Goal: Information Seeking & Learning: Learn about a topic

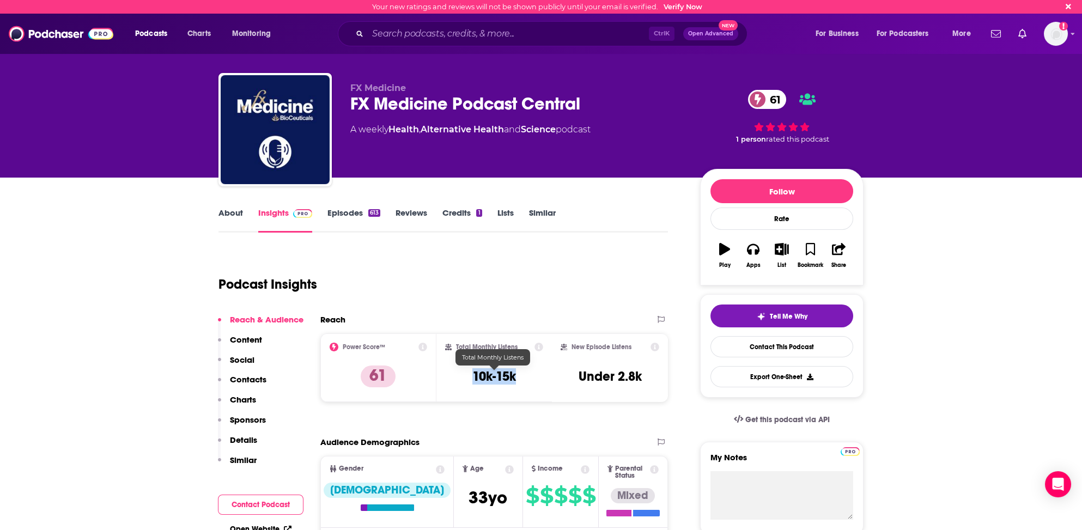
drag, startPoint x: 472, startPoint y: 372, endPoint x: 516, endPoint y: 374, distance: 43.7
click at [516, 374] on h3 "10k-15k" at bounding box center [495, 376] width 44 height 16
copy h3 "10k-15k"
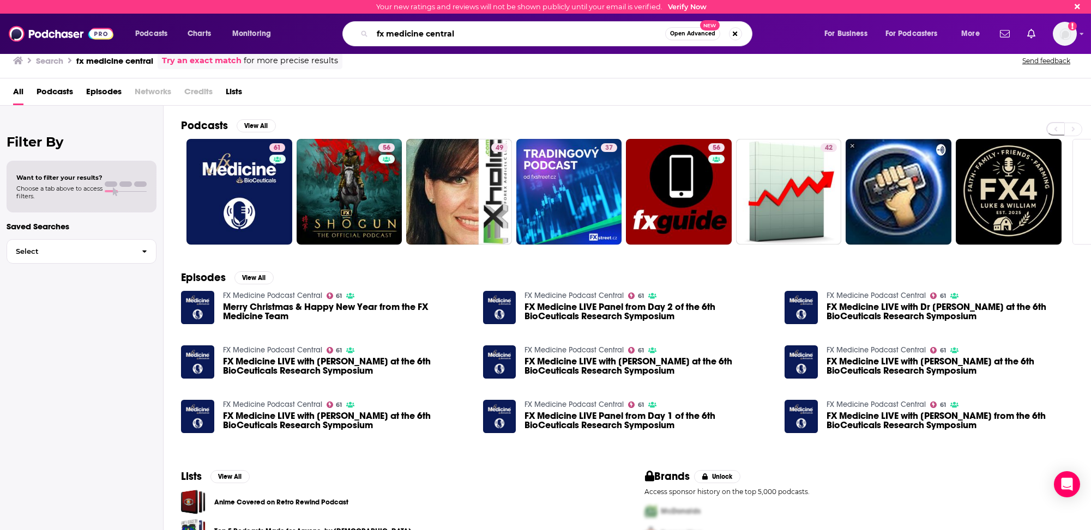
click at [412, 35] on input "fx medicine central" at bounding box center [518, 33] width 293 height 17
type input "Dr. [PERSON_NAME]"
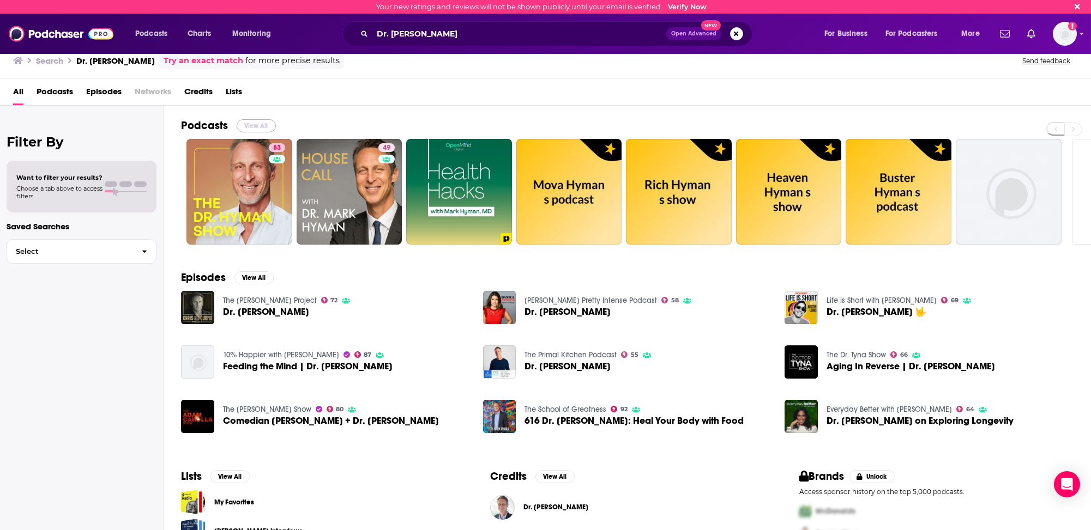
click at [253, 123] on button "View All" at bounding box center [256, 125] width 39 height 13
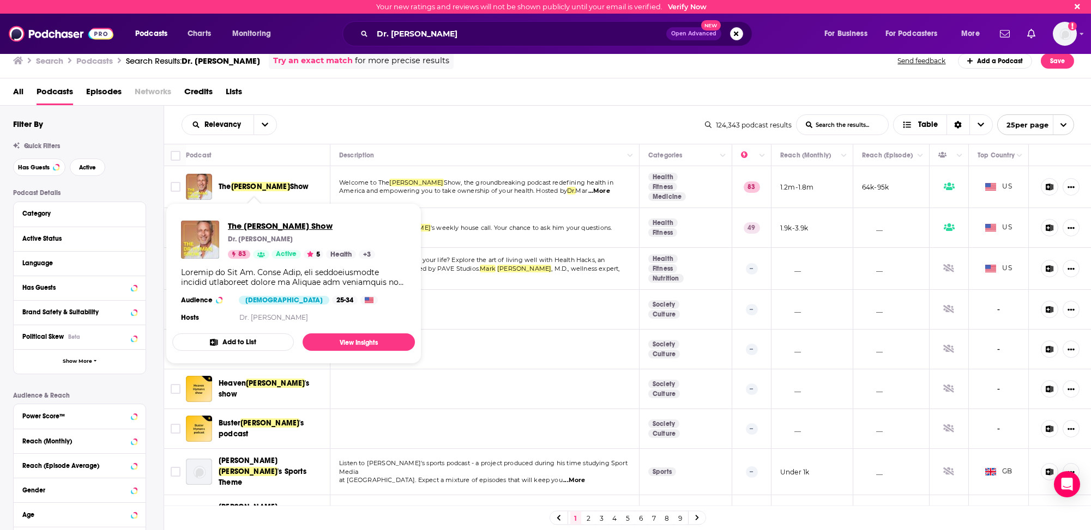
click at [265, 225] on span "The [PERSON_NAME] Show" at bounding box center [301, 226] width 147 height 10
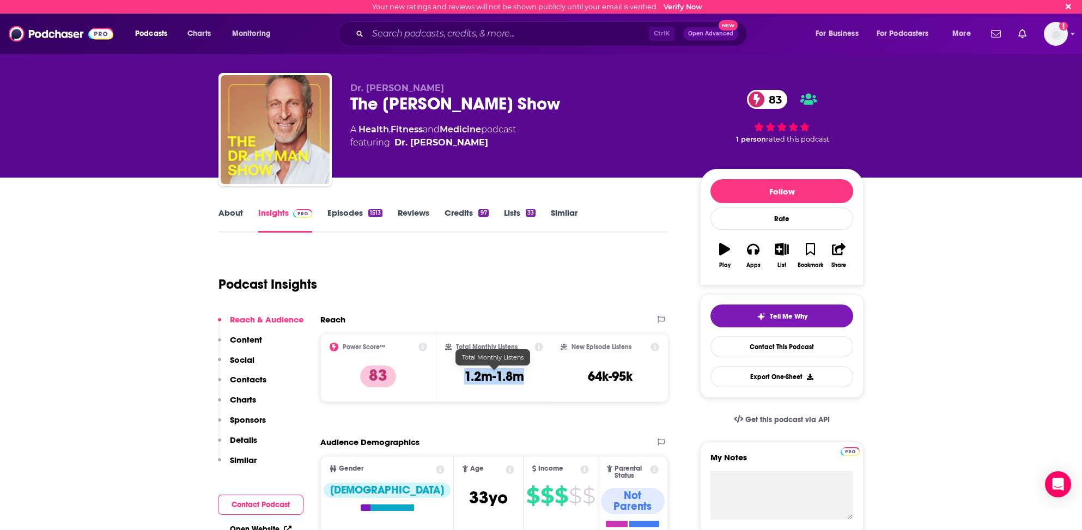
drag, startPoint x: 462, startPoint y: 372, endPoint x: 525, endPoint y: 378, distance: 63.5
click at [525, 378] on div "Total Monthly Listens 1.2m-1.8m" at bounding box center [494, 368] width 99 height 50
copy h3 "1.2m-1.8m"
click at [256, 376] on p "Contacts" at bounding box center [248, 379] width 37 height 10
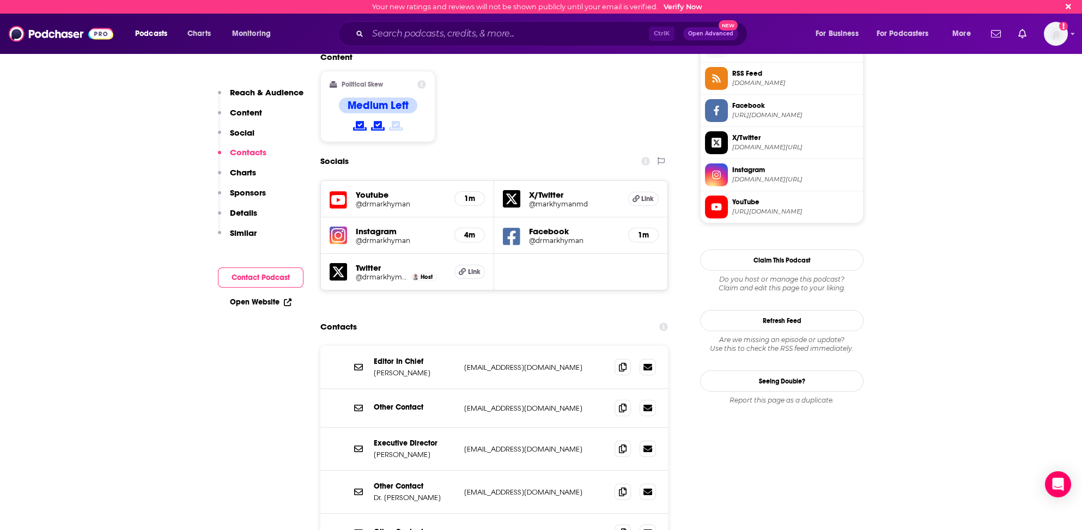
scroll to position [874, 0]
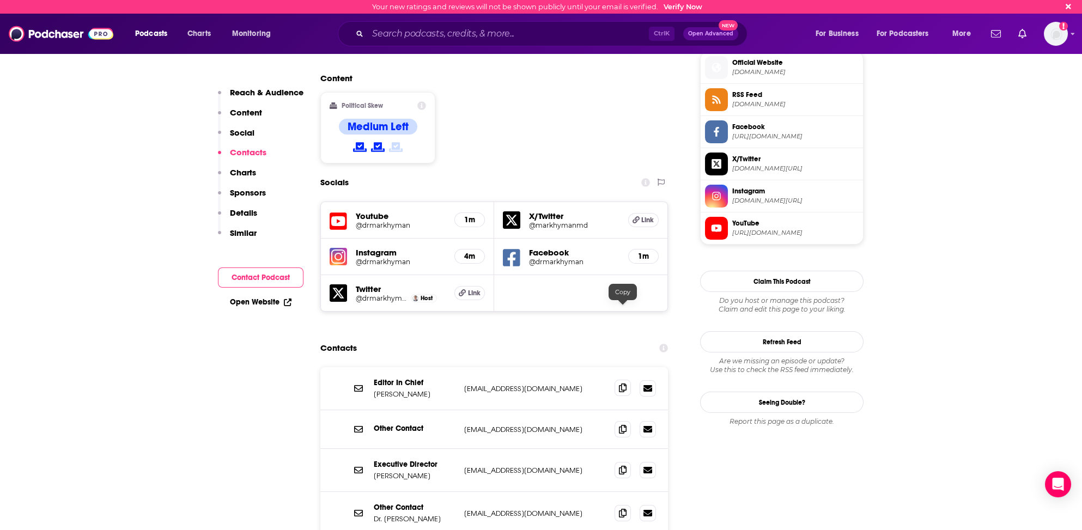
click at [620, 384] on icon at bounding box center [623, 388] width 8 height 9
click at [622, 509] on icon at bounding box center [623, 513] width 8 height 9
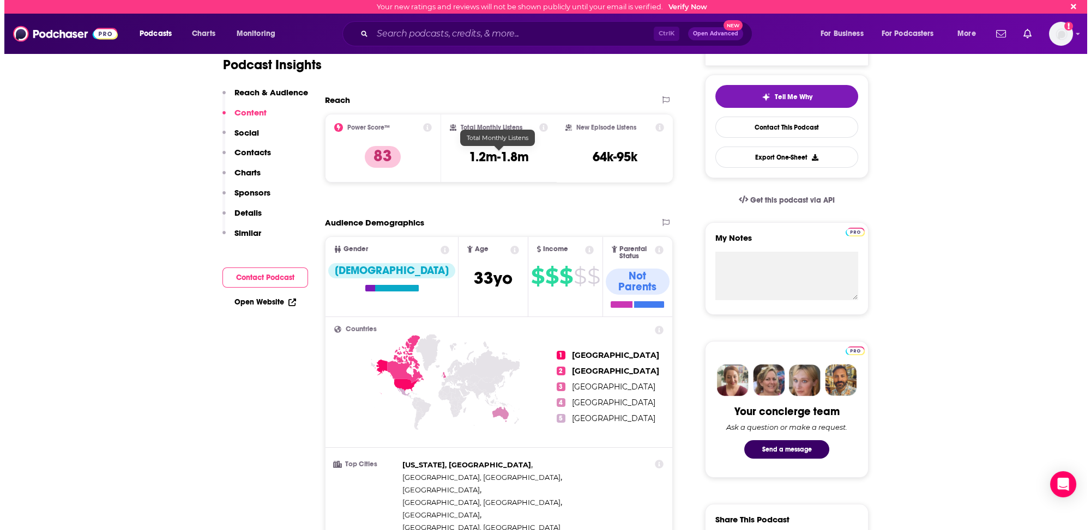
scroll to position [0, 0]
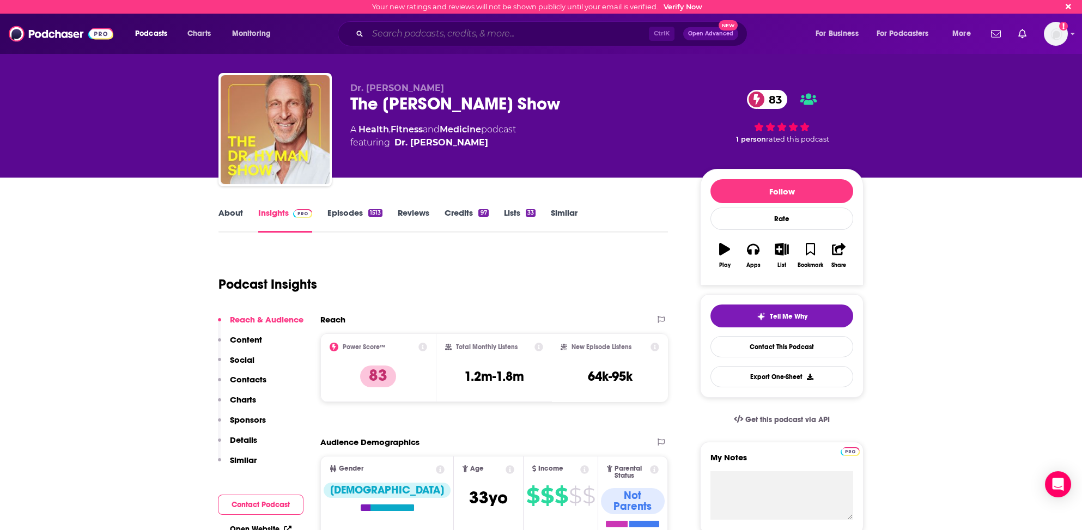
click at [395, 35] on input "Search podcasts, credits, & more..." at bounding box center [508, 33] width 281 height 17
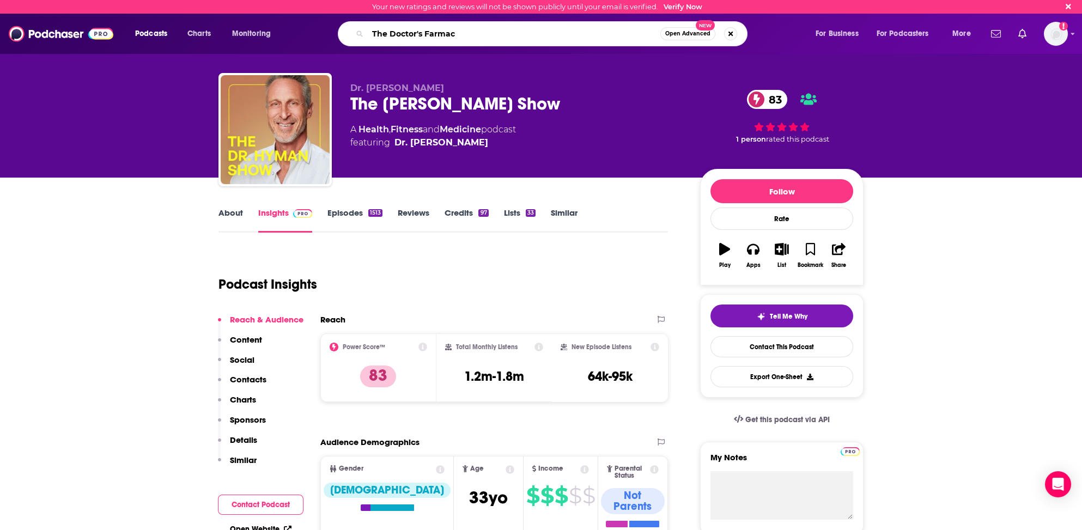
type input "The Doctor's Farmacy"
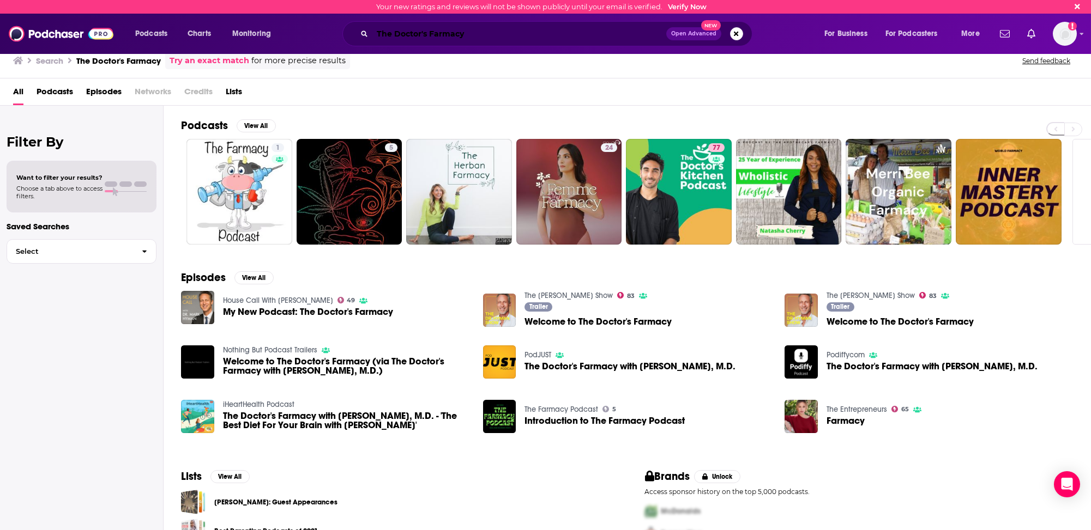
drag, startPoint x: 466, startPoint y: 33, endPoint x: 477, endPoint y: 30, distance: 11.2
click at [466, 33] on input "The Doctor's Farmacy" at bounding box center [519, 33] width 294 height 17
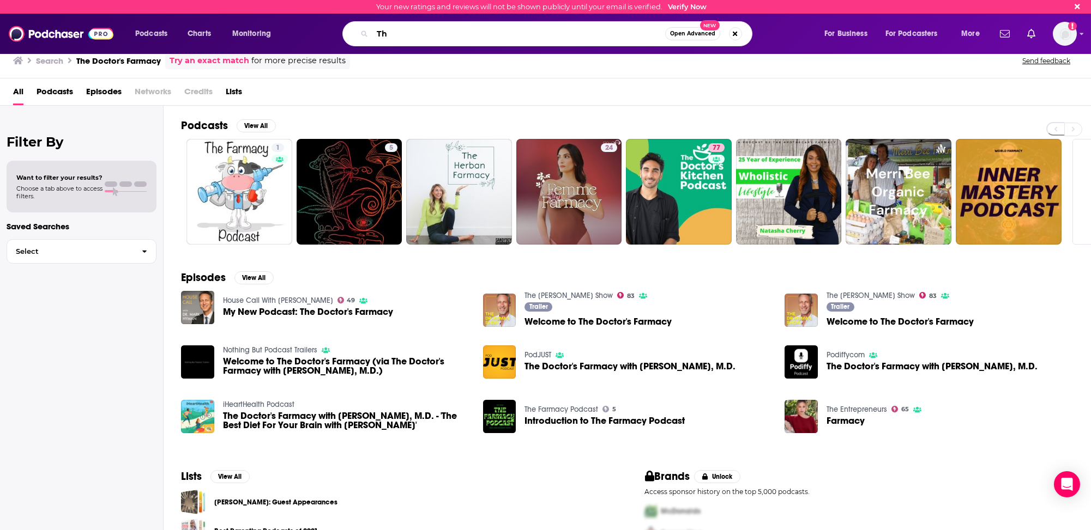
type input "T"
type input ""The Dr. [PERSON_NAME] Show""
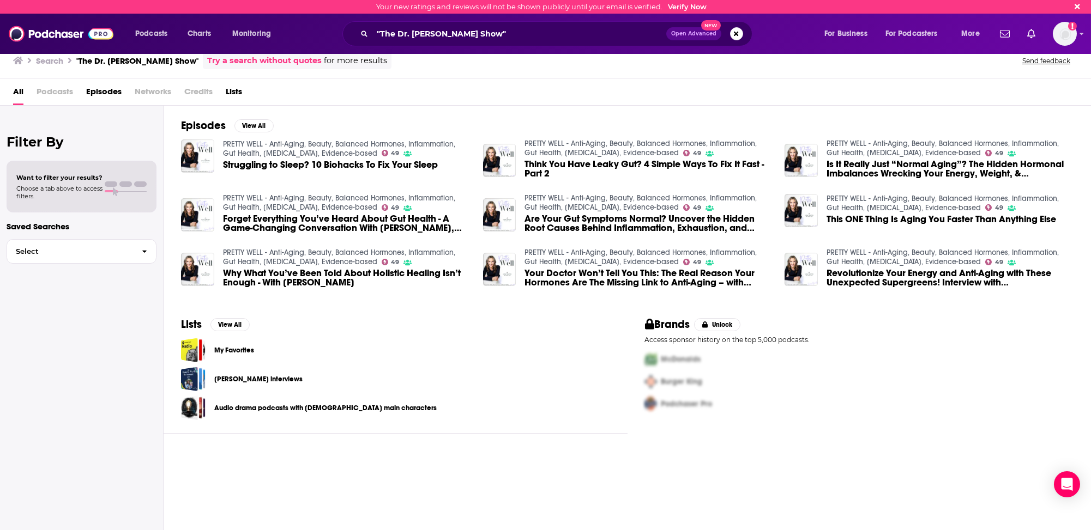
click at [62, 92] on span "Podcasts" at bounding box center [55, 94] width 37 height 22
click at [58, 89] on span "Podcasts" at bounding box center [55, 94] width 37 height 22
click at [59, 90] on span "Podcasts" at bounding box center [55, 94] width 37 height 22
click at [55, 92] on span "Podcasts" at bounding box center [55, 94] width 37 height 22
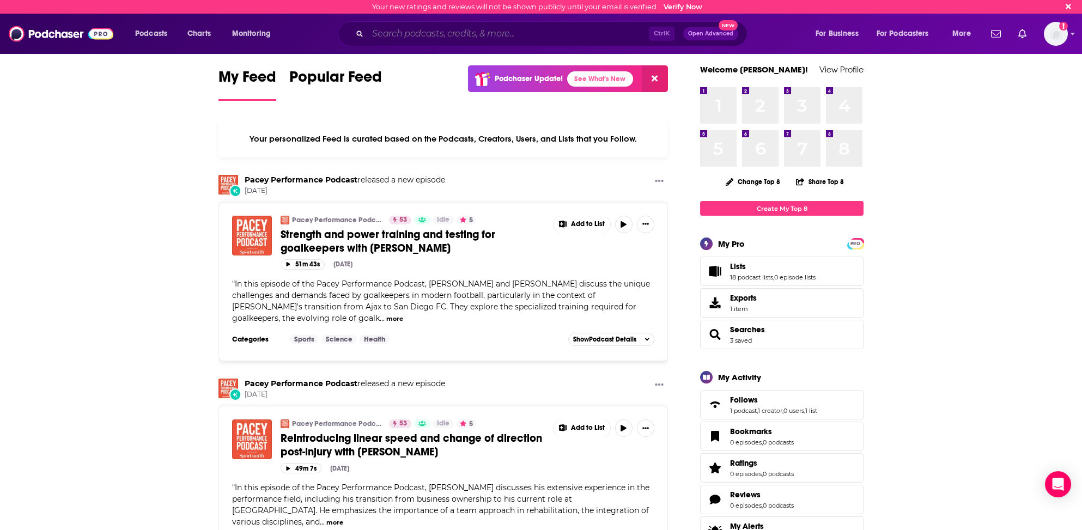
click at [420, 33] on input "Search podcasts, credits, & more..." at bounding box center [508, 33] width 281 height 17
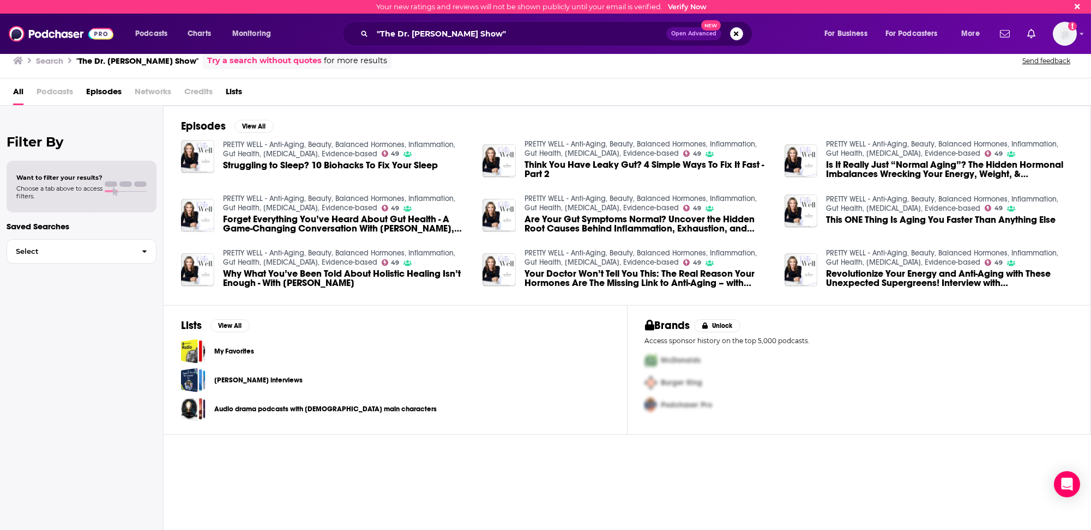
click at [46, 88] on span "Podcasts" at bounding box center [55, 94] width 37 height 22
click at [386, 31] on input ""The Dr. [PERSON_NAME] Show"" at bounding box center [519, 33] width 294 height 17
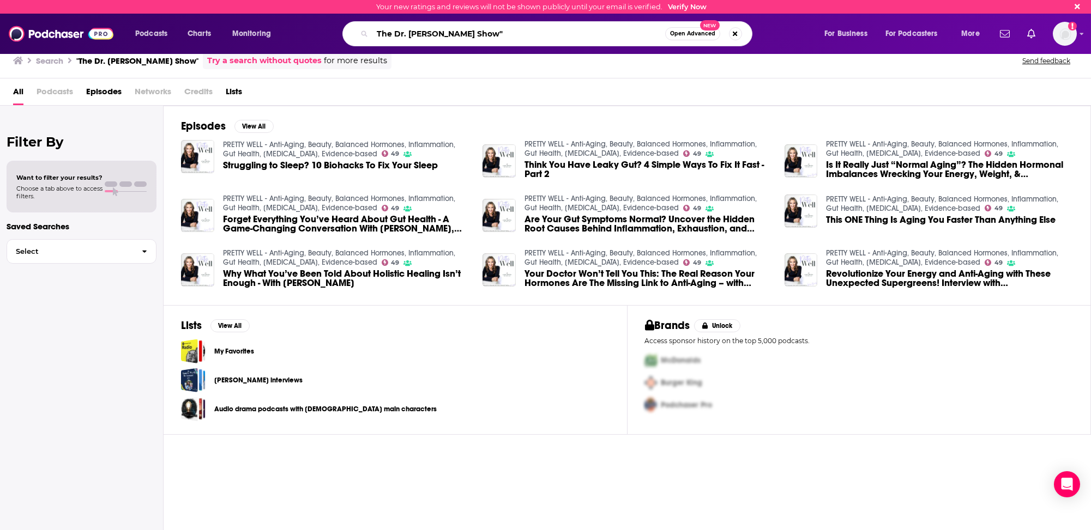
click at [487, 34] on input "The Dr. Mark Hyman Show"" at bounding box center [518, 33] width 293 height 17
type input "The Dr. Mark Hyman Show"
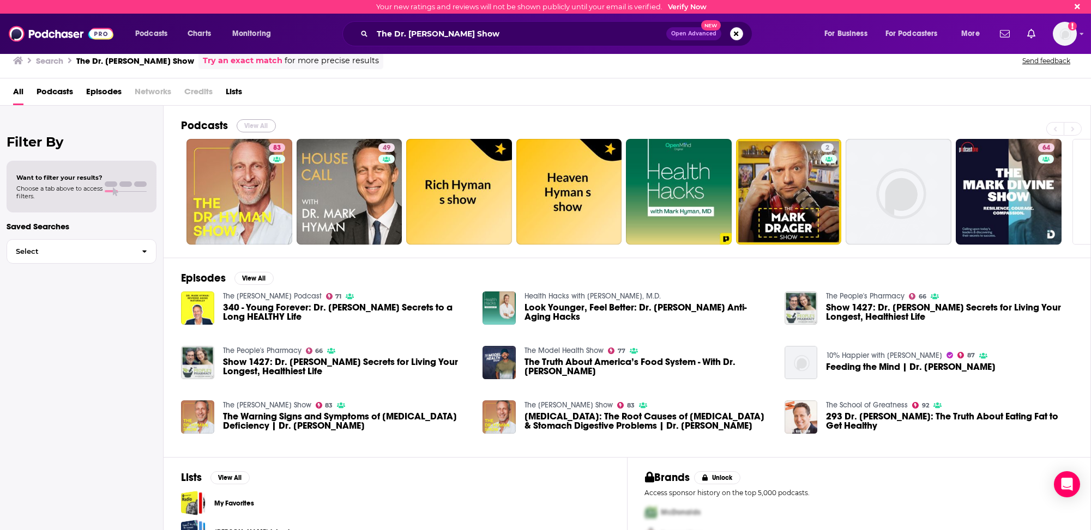
click at [251, 122] on button "View All" at bounding box center [256, 125] width 39 height 13
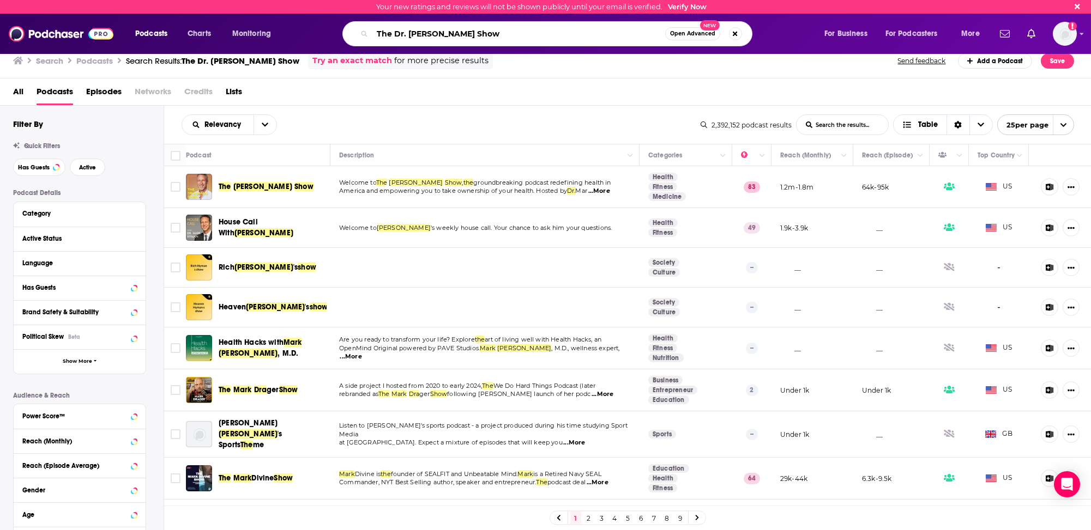
click at [410, 35] on input "The Dr. Mark Hyman Show" at bounding box center [518, 33] width 293 height 17
click at [410, 34] on input "The Dr. Mark Hyman Show" at bounding box center [518, 33] width 293 height 17
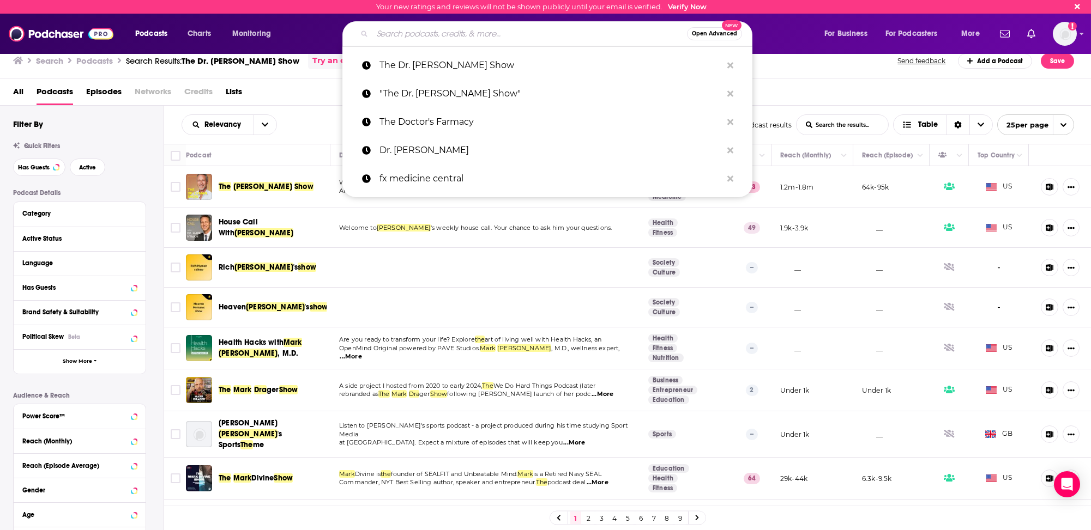
drag, startPoint x: 395, startPoint y: 32, endPoint x: 482, endPoint y: 30, distance: 87.2
click at [395, 32] on input "Search podcasts, credits, & more..." at bounding box center [529, 33] width 314 height 17
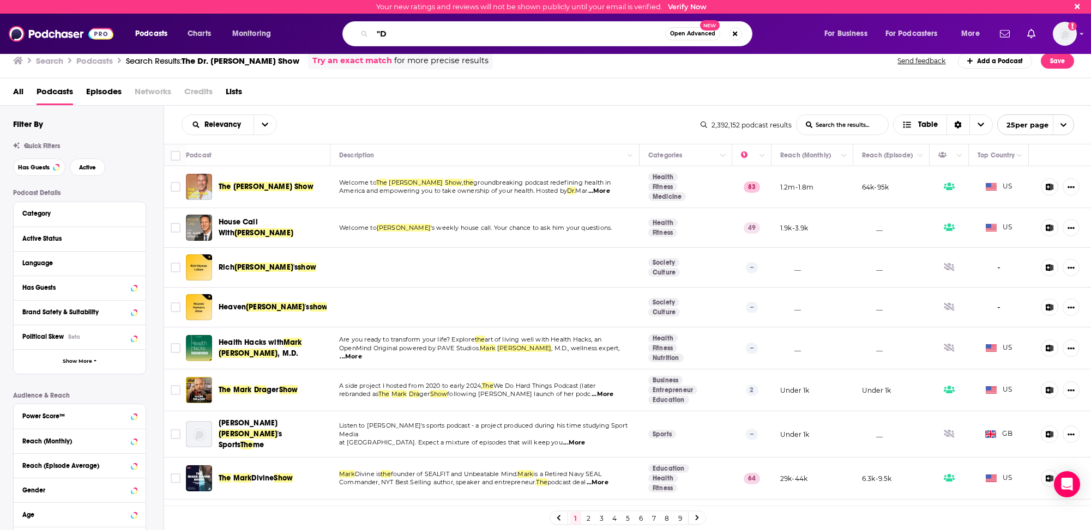
type input """
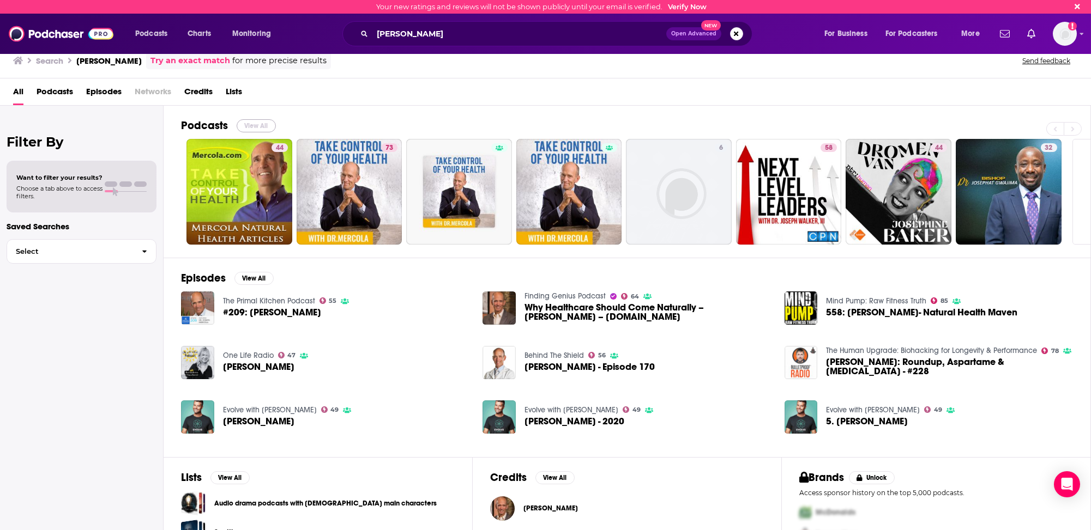
click at [251, 123] on button "View All" at bounding box center [256, 125] width 39 height 13
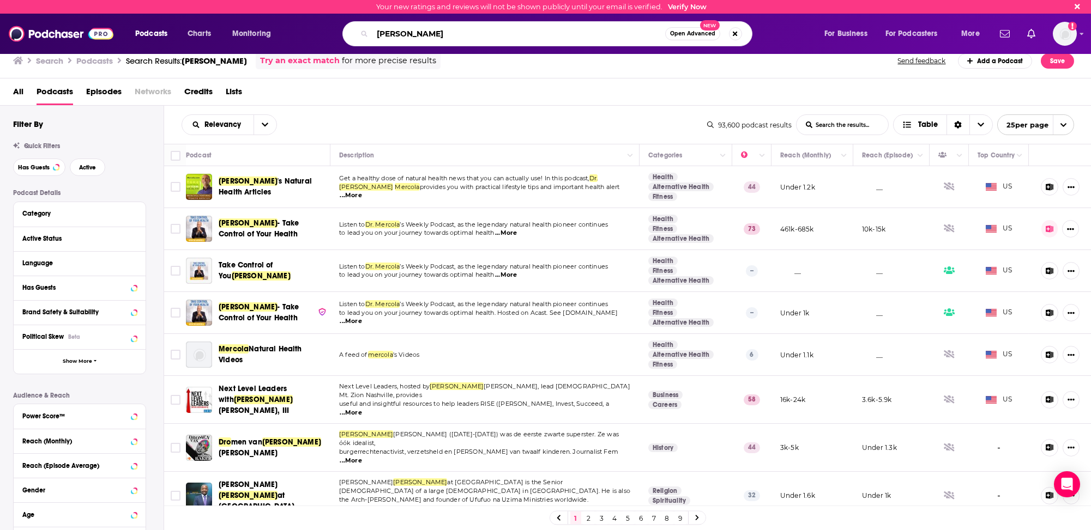
click at [399, 37] on input "Dr. Joseph Mercola" at bounding box center [518, 33] width 293 height 17
click at [399, 36] on input "Dr. Joseph Mercola" at bounding box center [518, 33] width 293 height 17
type input "\"
type input "Dr. Josh Axe"
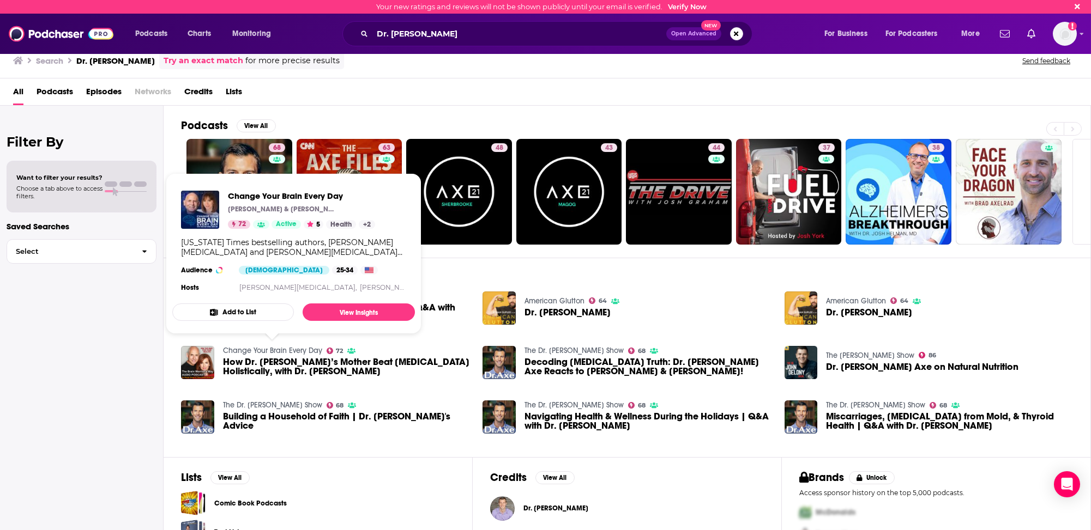
click at [252, 349] on link "Change Your Brain Every Day" at bounding box center [272, 350] width 99 height 9
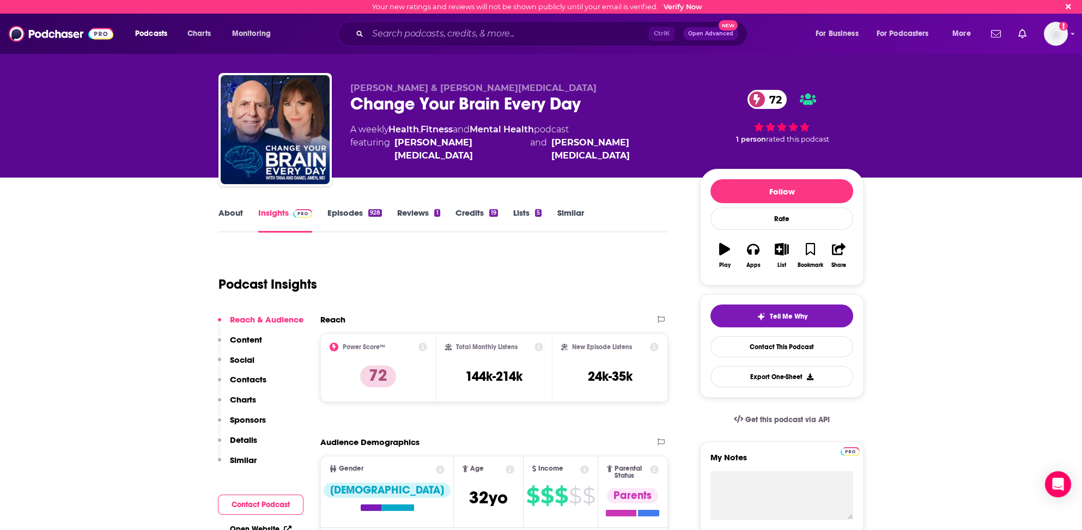
click at [227, 211] on link "About" at bounding box center [231, 220] width 25 height 25
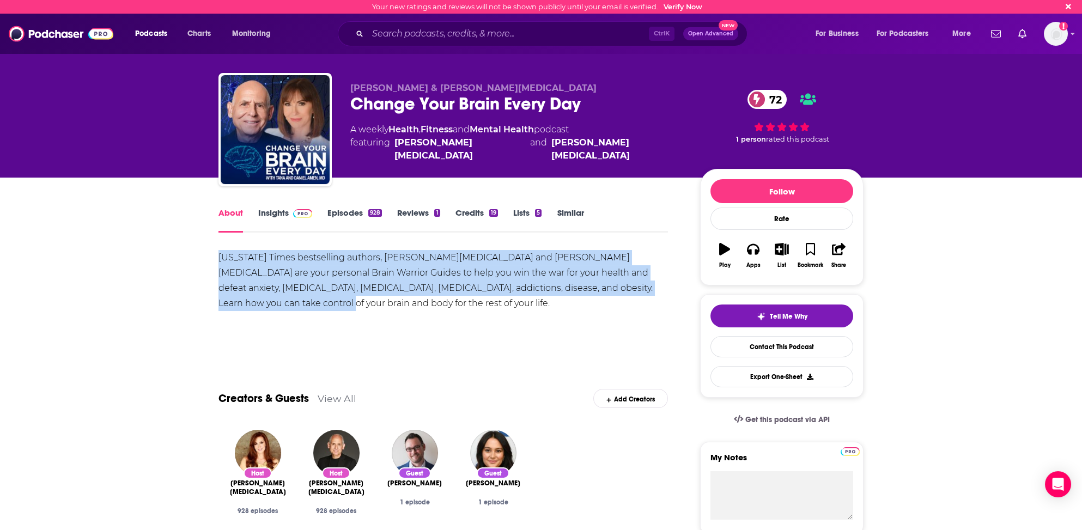
drag, startPoint x: 216, startPoint y: 255, endPoint x: 263, endPoint y: 300, distance: 64.4
copy div "New York Times bestselling authors, Dr. Daniel Amen and Tana Amen are your pers…"
click at [271, 213] on link "Insights" at bounding box center [285, 220] width 54 height 25
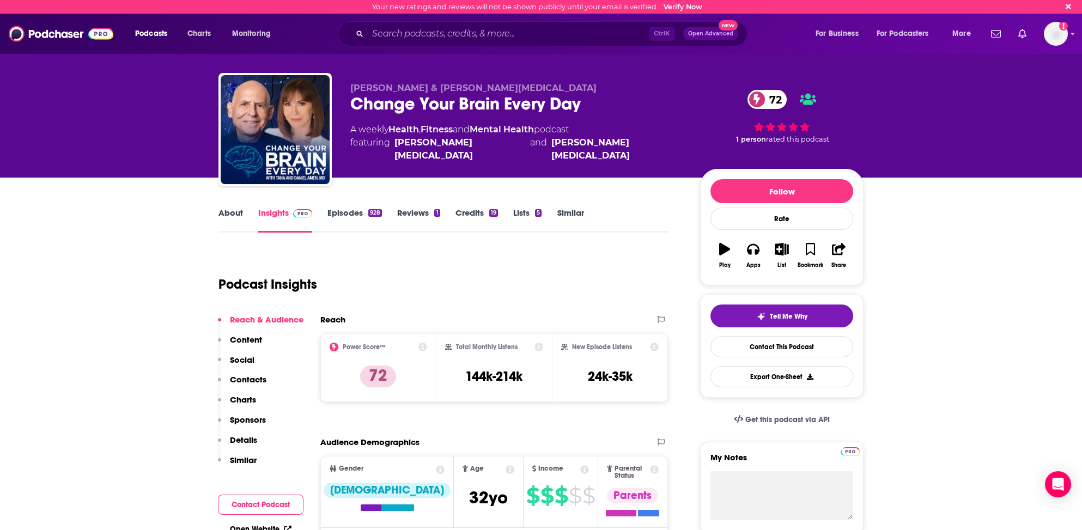
click at [254, 379] on p "Contacts" at bounding box center [248, 379] width 37 height 10
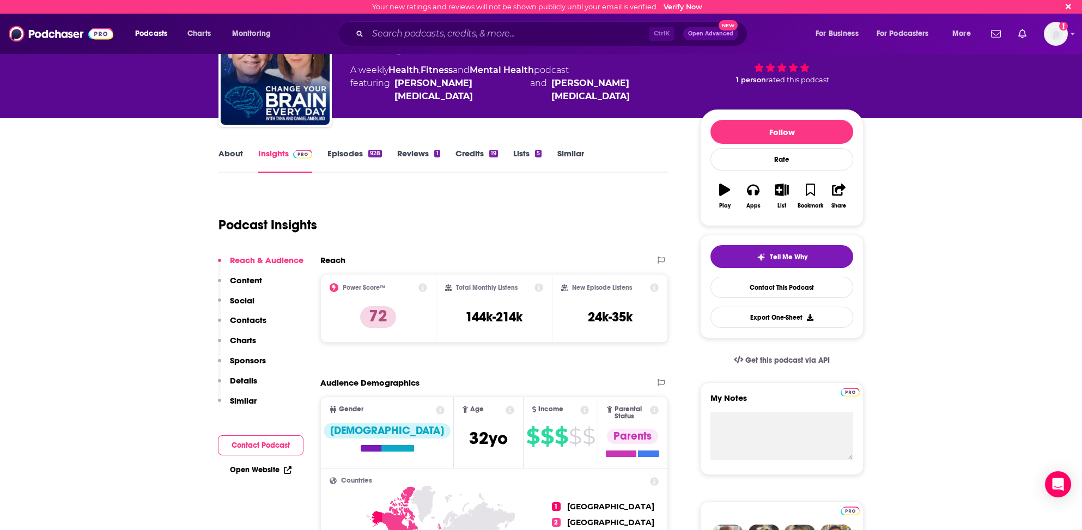
scroll to position [109, 0]
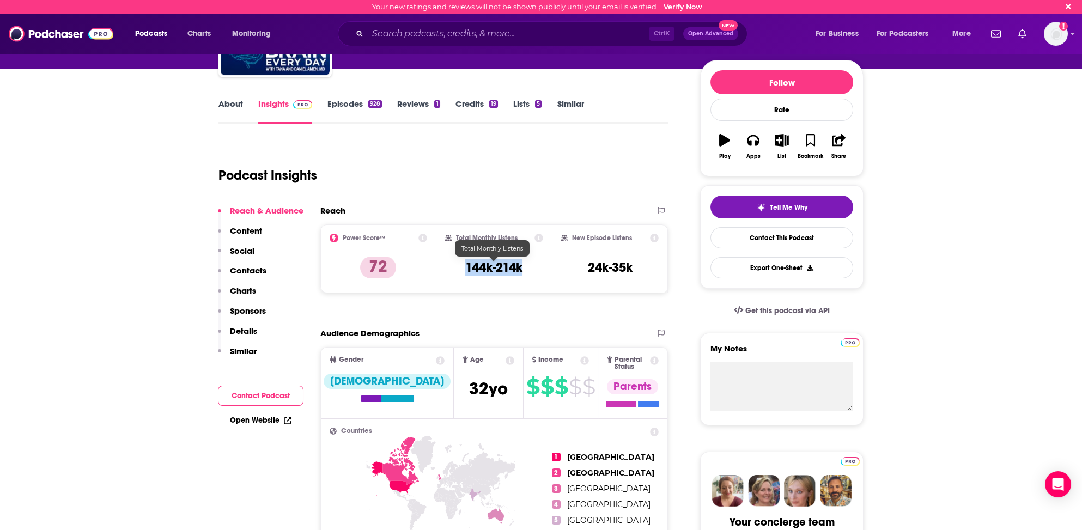
drag, startPoint x: 459, startPoint y: 264, endPoint x: 529, endPoint y: 267, distance: 69.8
click at [529, 267] on div "Total Monthly Listens 144k-214k" at bounding box center [494, 259] width 99 height 50
copy h3 "144k-214k"
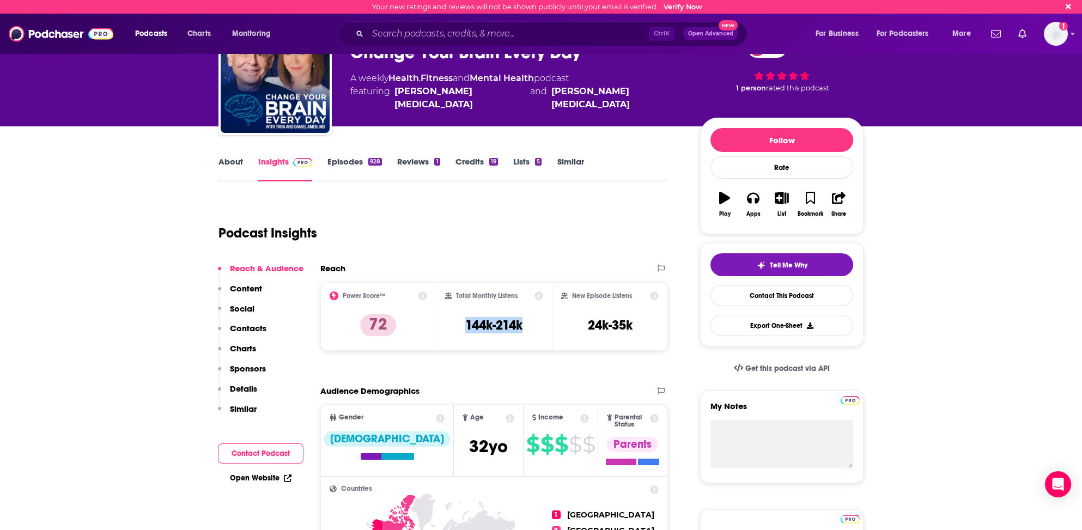
scroll to position [0, 0]
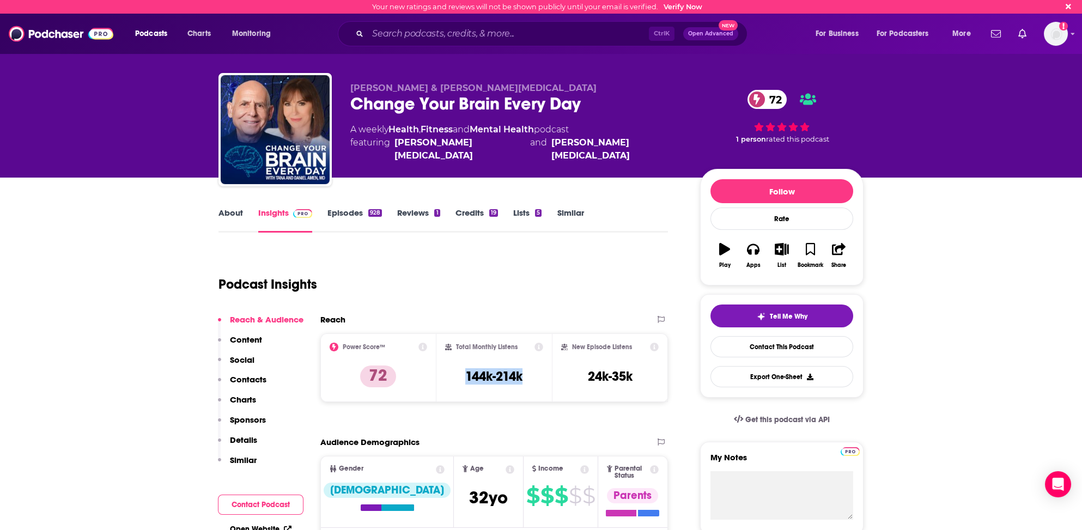
click at [247, 379] on p "Contacts" at bounding box center [248, 379] width 37 height 10
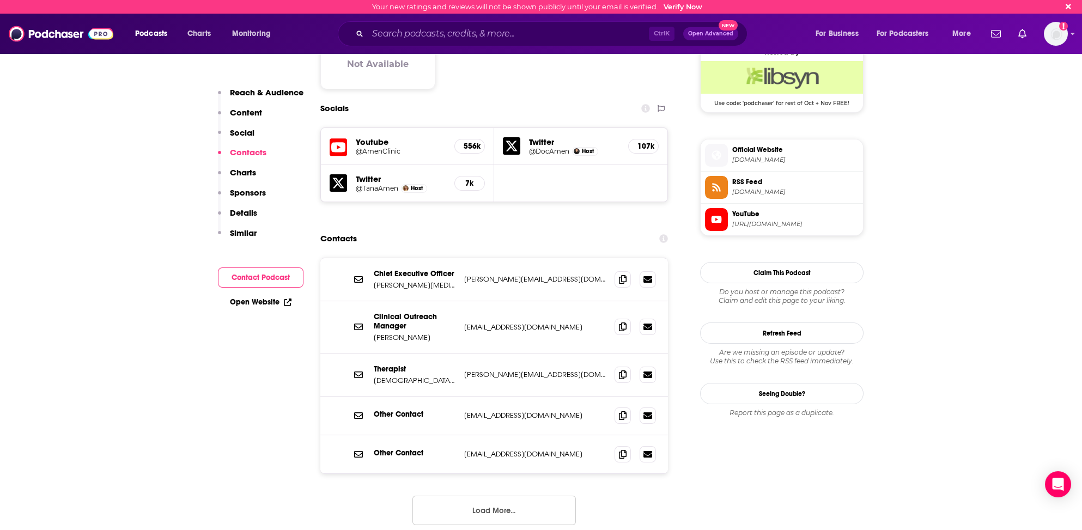
scroll to position [864, 0]
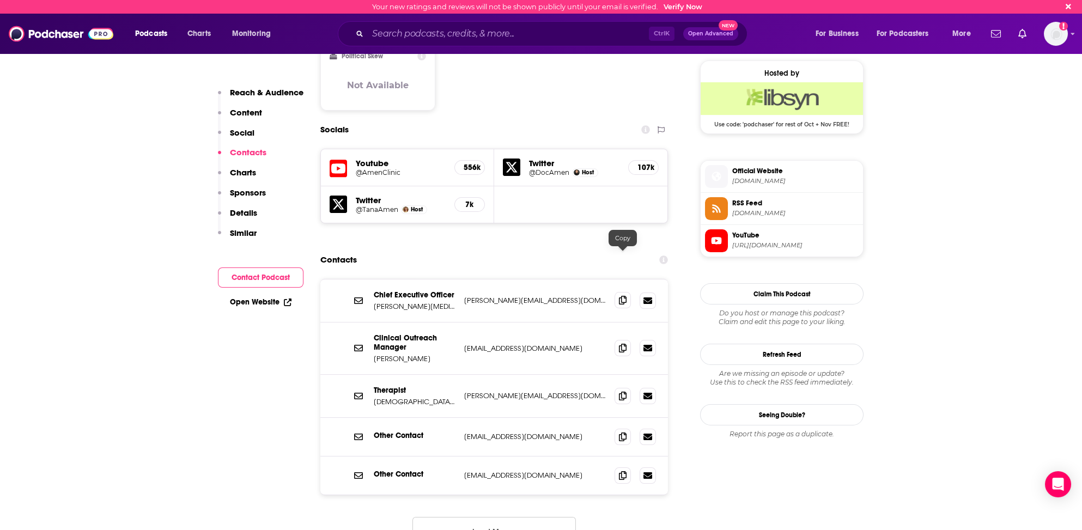
click at [625, 296] on icon at bounding box center [623, 300] width 8 height 9
click at [624, 471] on icon at bounding box center [623, 475] width 8 height 9
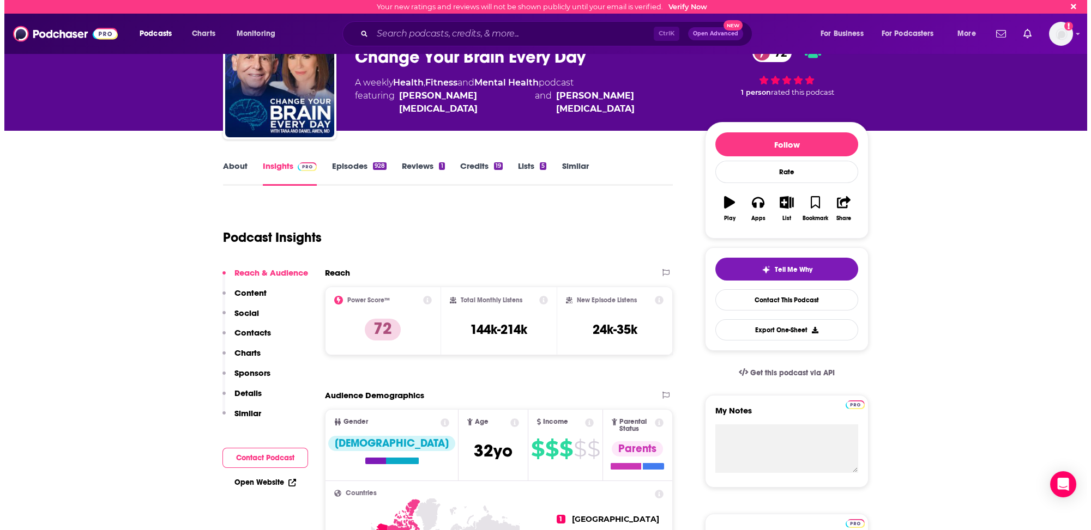
scroll to position [0, 0]
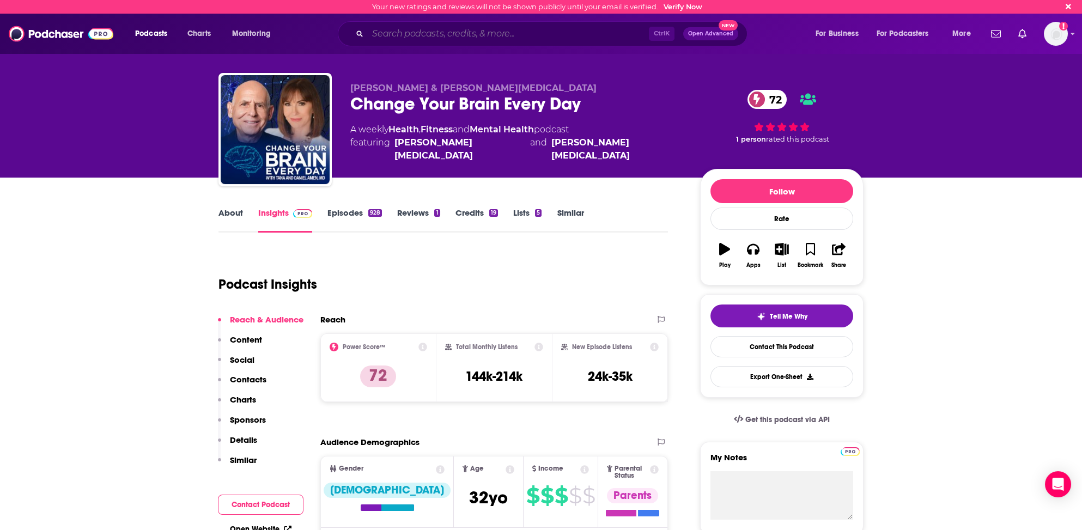
click at [376, 33] on input "Search podcasts, credits, & more..." at bounding box center [508, 33] width 281 height 17
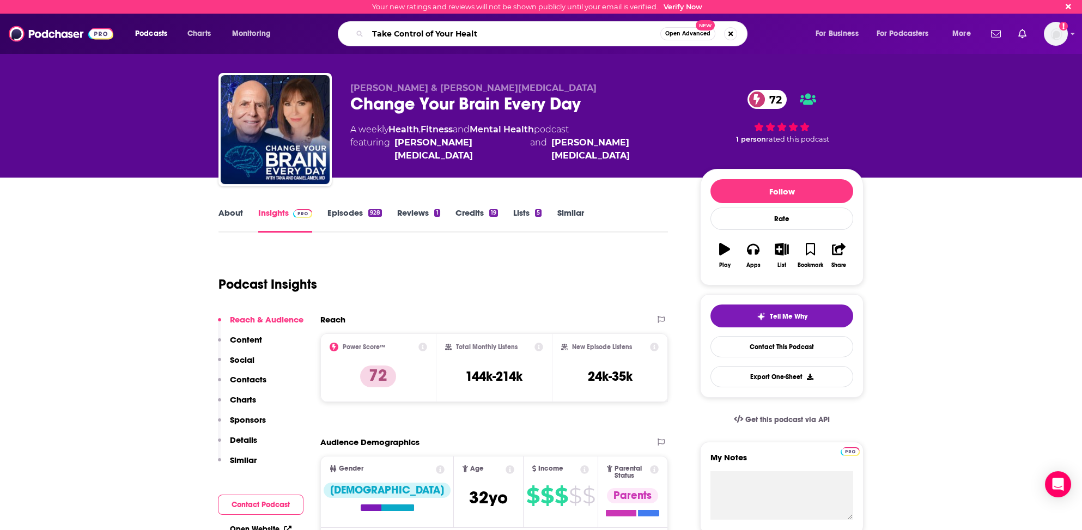
type input "Take Control of Your Health"
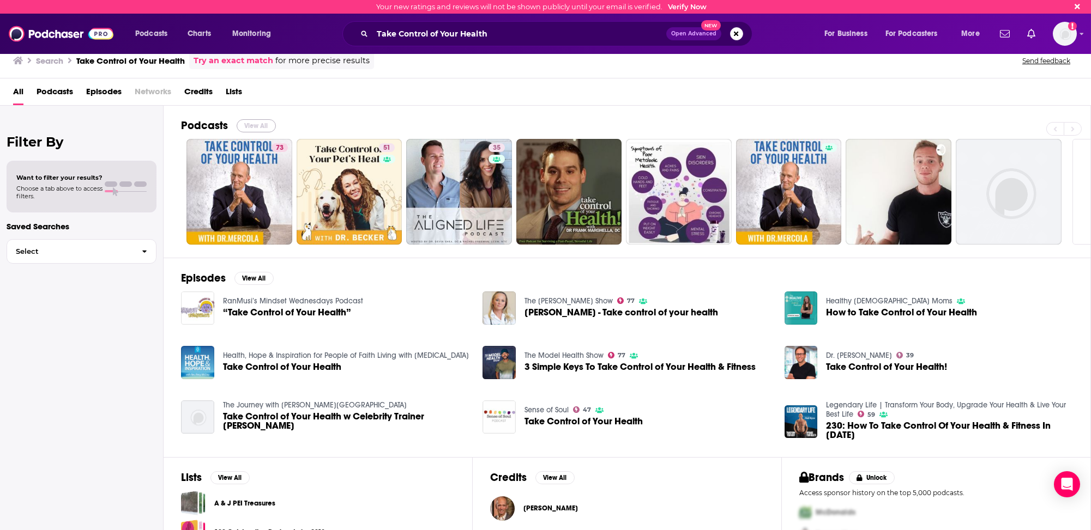
click at [253, 123] on button "View All" at bounding box center [256, 125] width 39 height 13
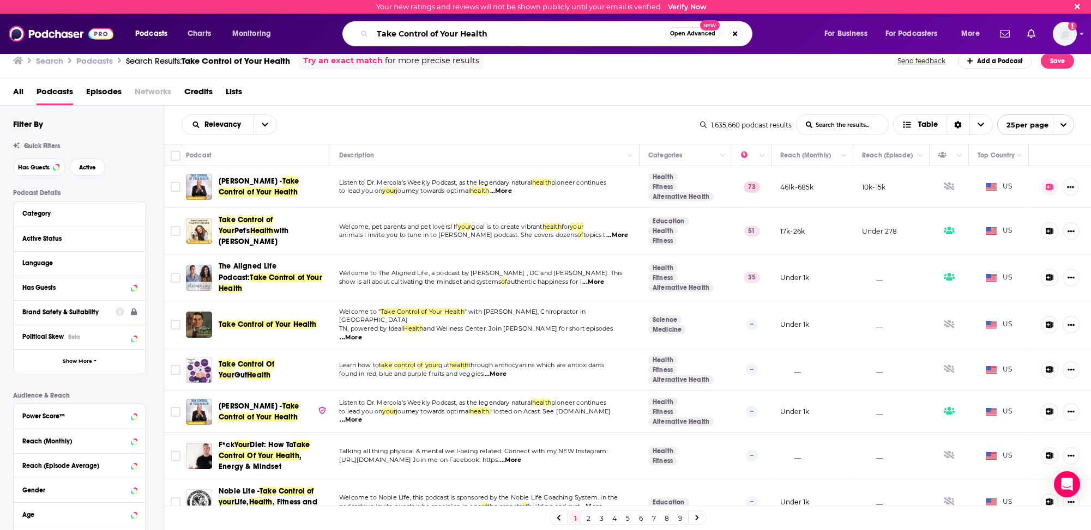
click at [399, 33] on input "Take Control of Your Health" at bounding box center [518, 33] width 293 height 17
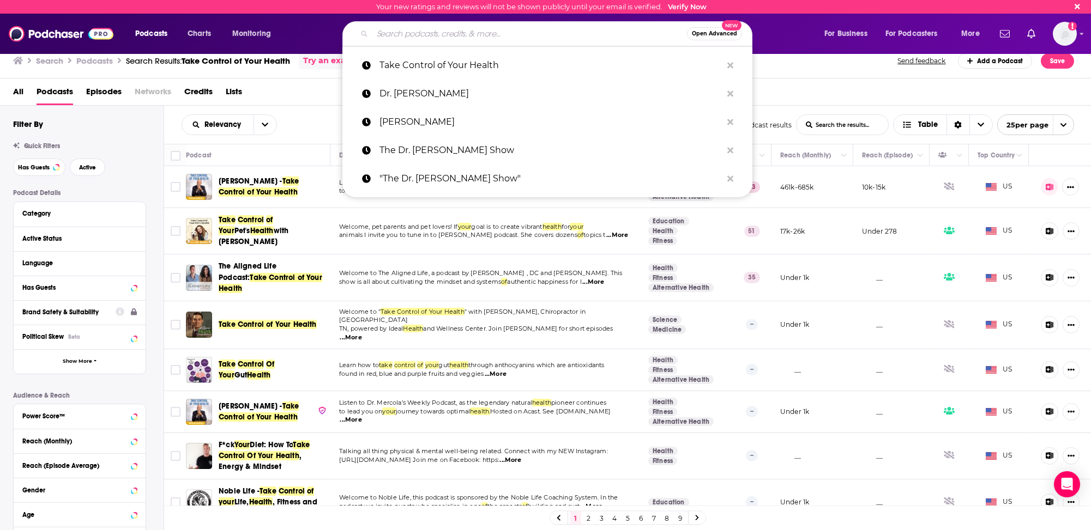
type input "t"
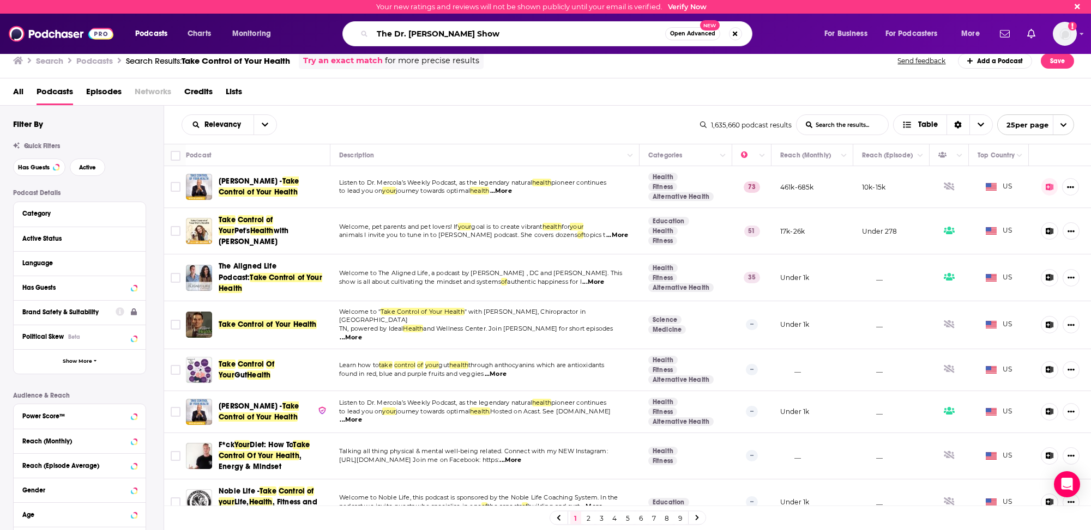
type input "The Dr. Josh Axe Show"
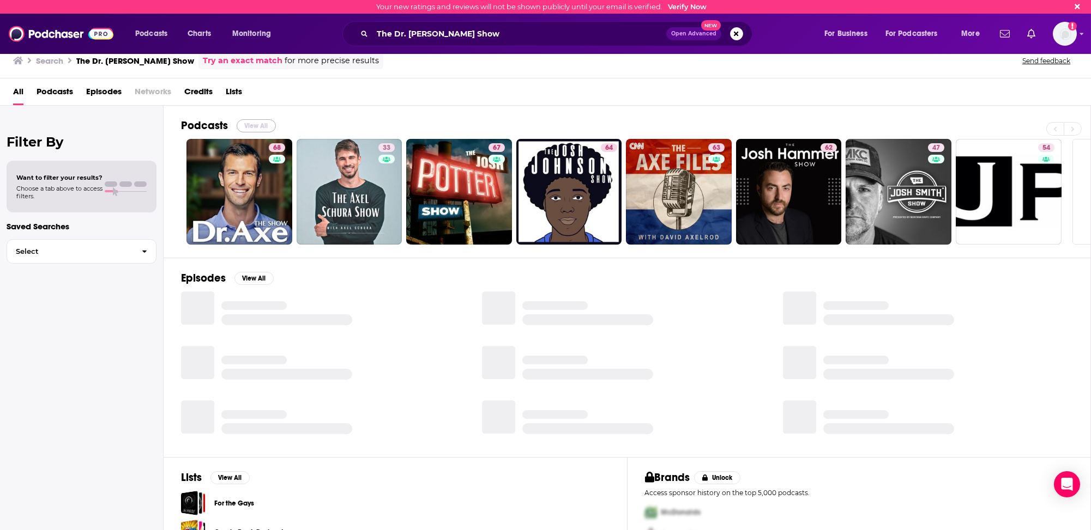
click at [251, 125] on button "View All" at bounding box center [256, 125] width 39 height 13
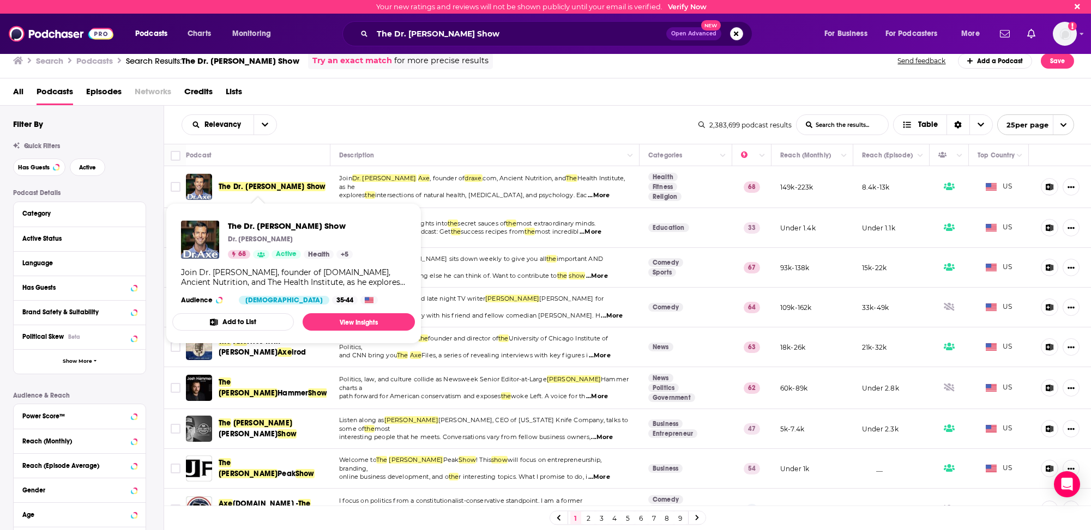
click at [260, 184] on span "The Dr. Josh Axe Show" at bounding box center [272, 186] width 107 height 9
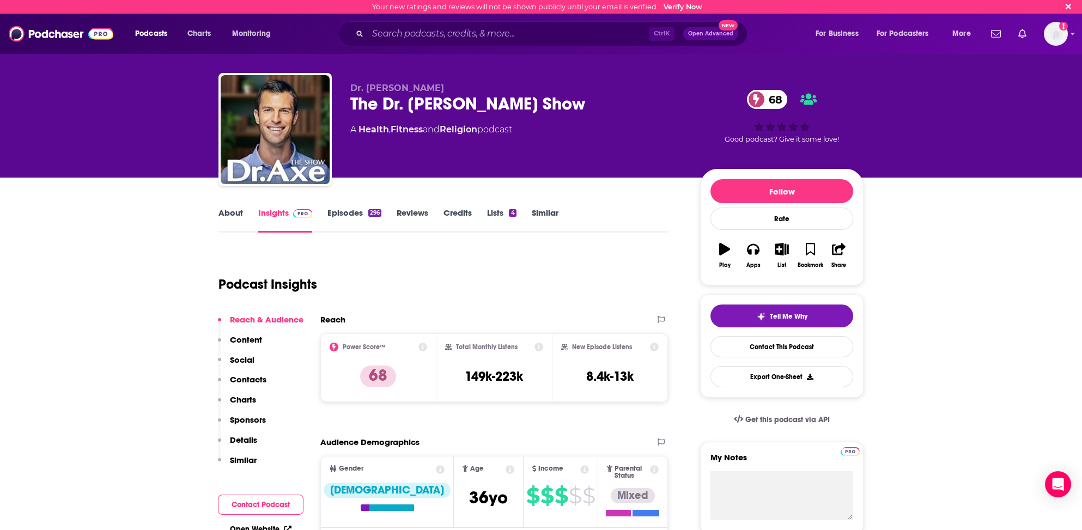
click at [237, 216] on link "About" at bounding box center [231, 220] width 25 height 25
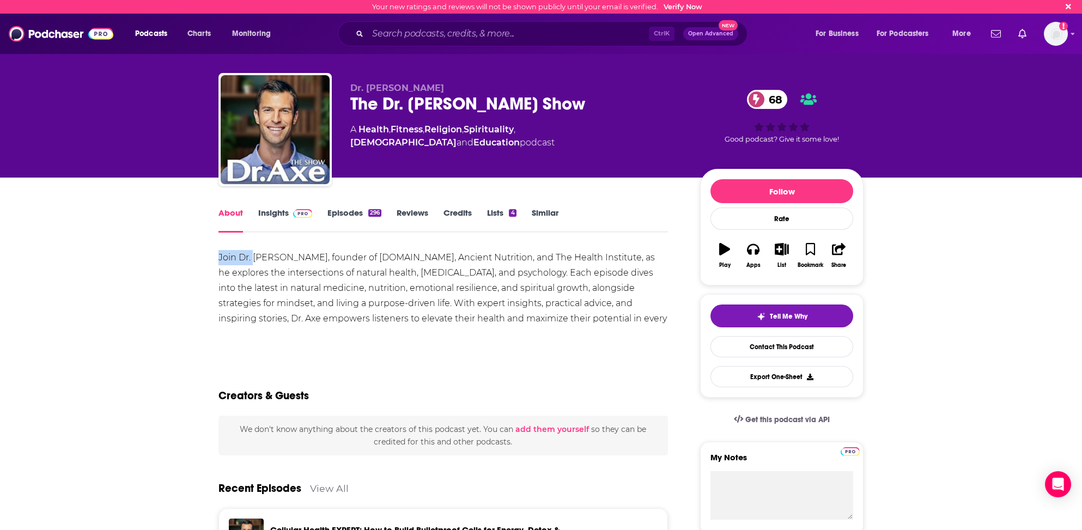
drag, startPoint x: 216, startPoint y: 256, endPoint x: 254, endPoint y: 258, distance: 37.7
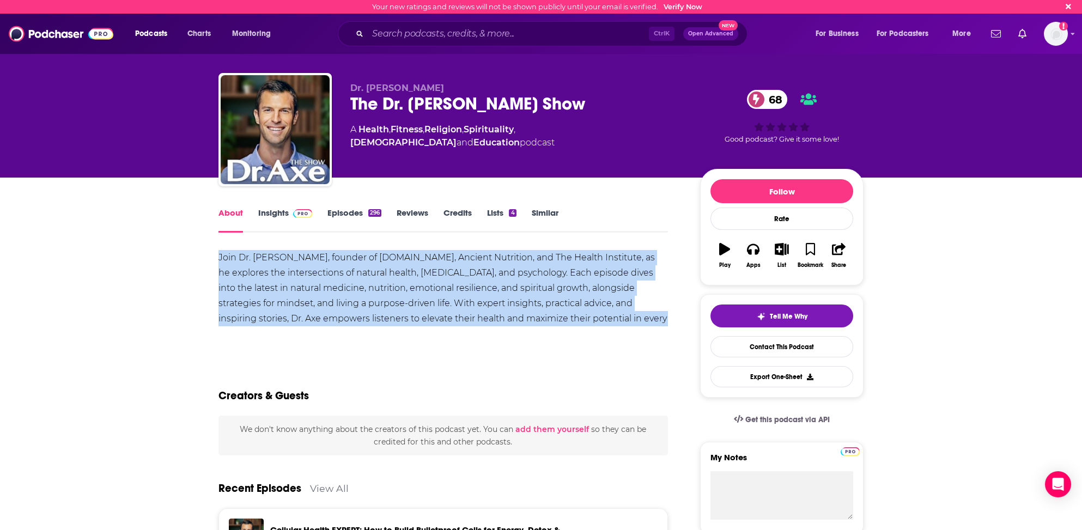
click at [624, 318] on div "Join Dr. Josh Axe, founder of draxe.com, Ancient Nutrition, and The Health Inst…" at bounding box center [444, 296] width 450 height 92
copy div "Join Dr. Josh Axe, founder of draxe.com, Ancient Nutrition, and The Health Inst…"
click at [266, 213] on link "Insights" at bounding box center [285, 220] width 54 height 25
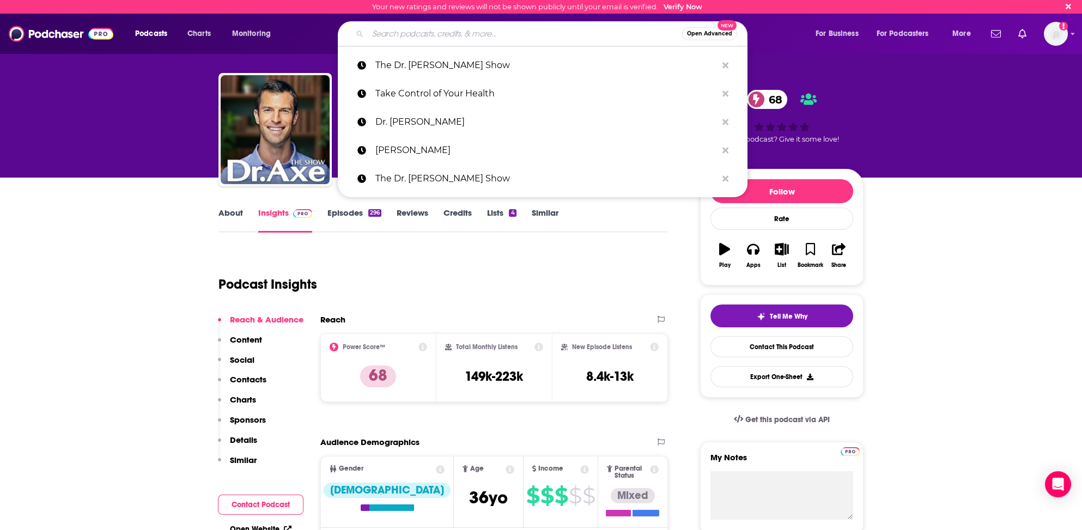
click at [390, 31] on input "Search podcasts, credits, & more..." at bounding box center [525, 33] width 314 height 17
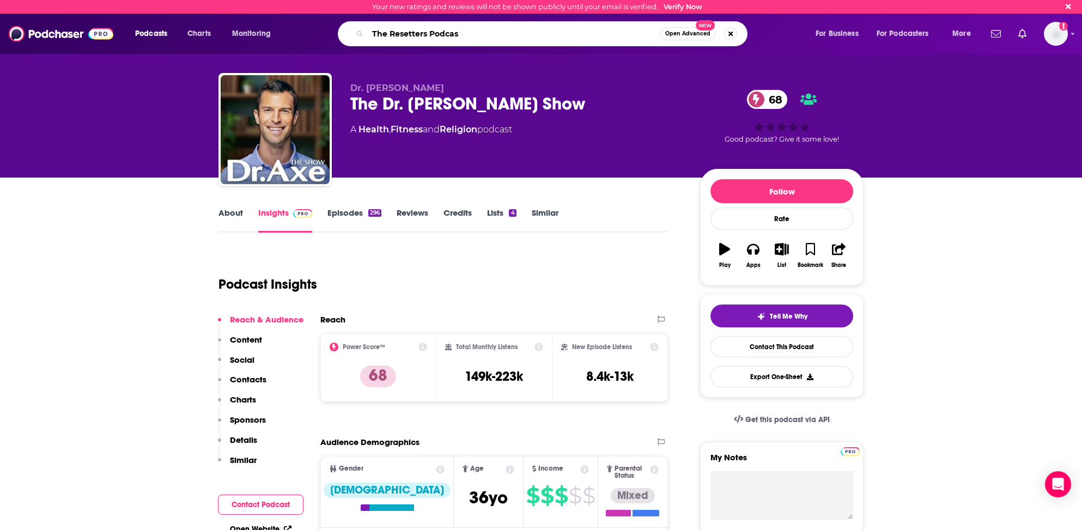
type input "The Resetters Podcast"
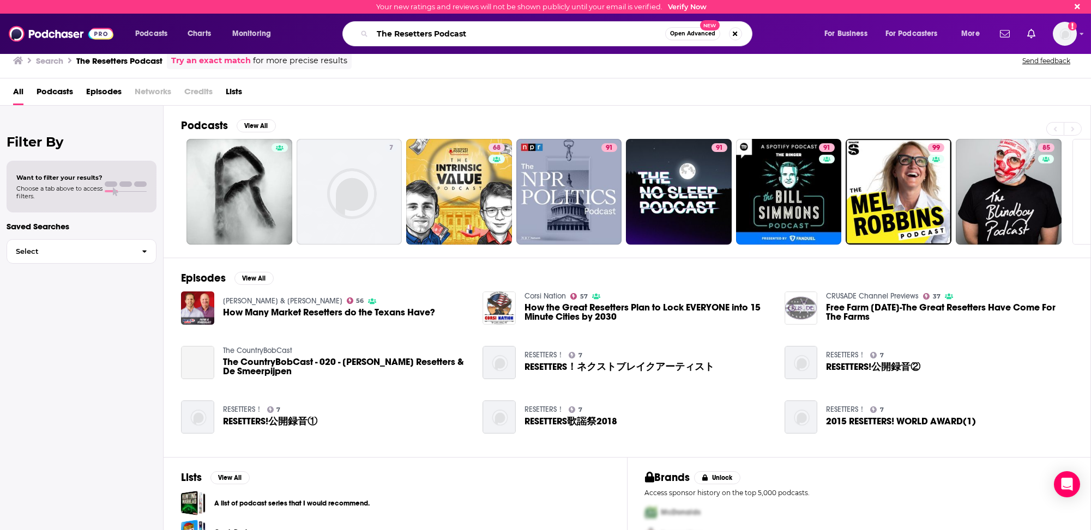
click at [430, 35] on input "The Resetters Podcast" at bounding box center [518, 33] width 293 height 17
type input "The Resetter Podcast"
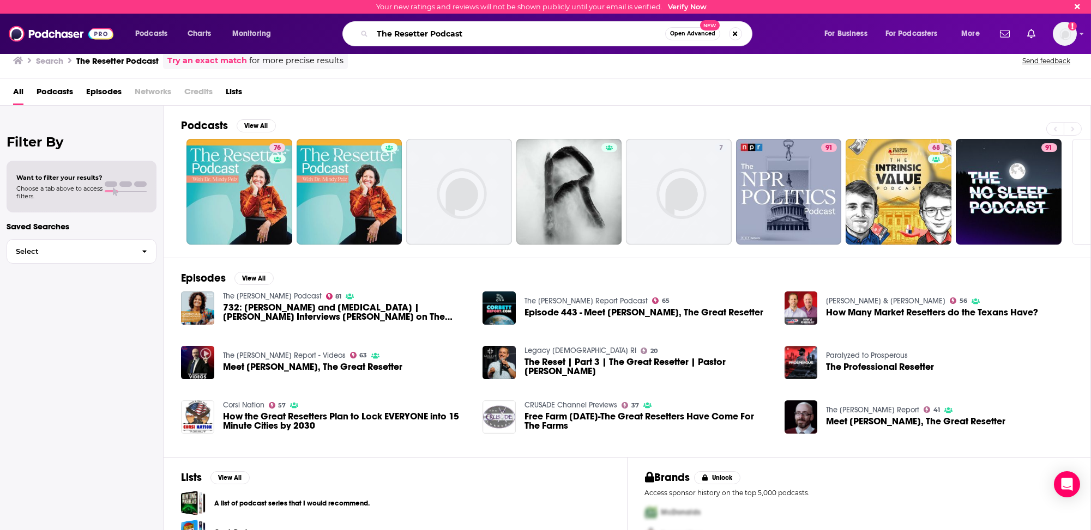
click at [466, 33] on input "The Resetter Podcast" at bounding box center [518, 33] width 293 height 17
